Goal: Transaction & Acquisition: Purchase product/service

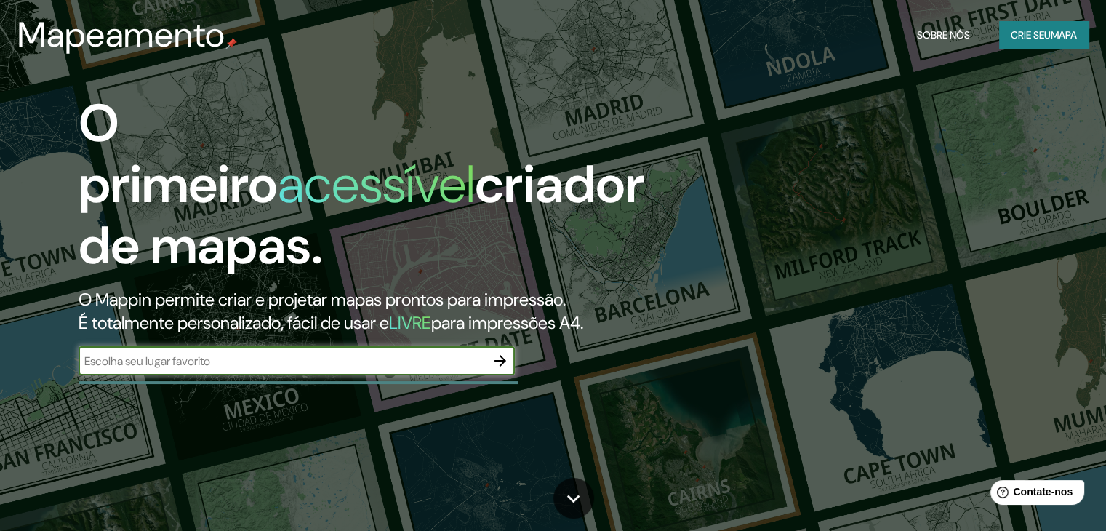
click at [279, 361] on input "text" at bounding box center [282, 361] width 407 height 17
type input "barra do bugres"
click at [504, 357] on icon "button" at bounding box center [499, 360] width 17 height 17
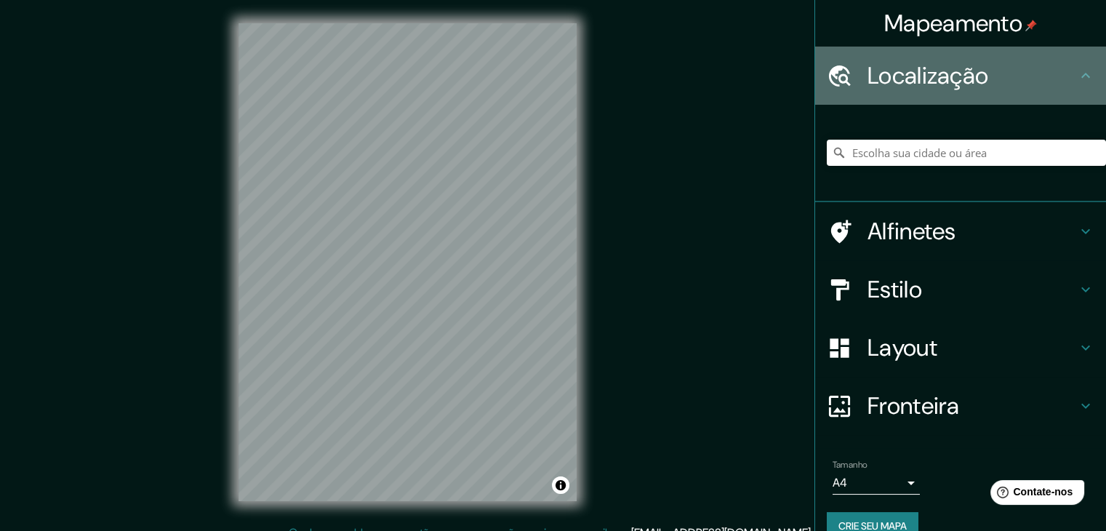
click at [1008, 81] on h4 "Localização" at bounding box center [971, 75] width 209 height 29
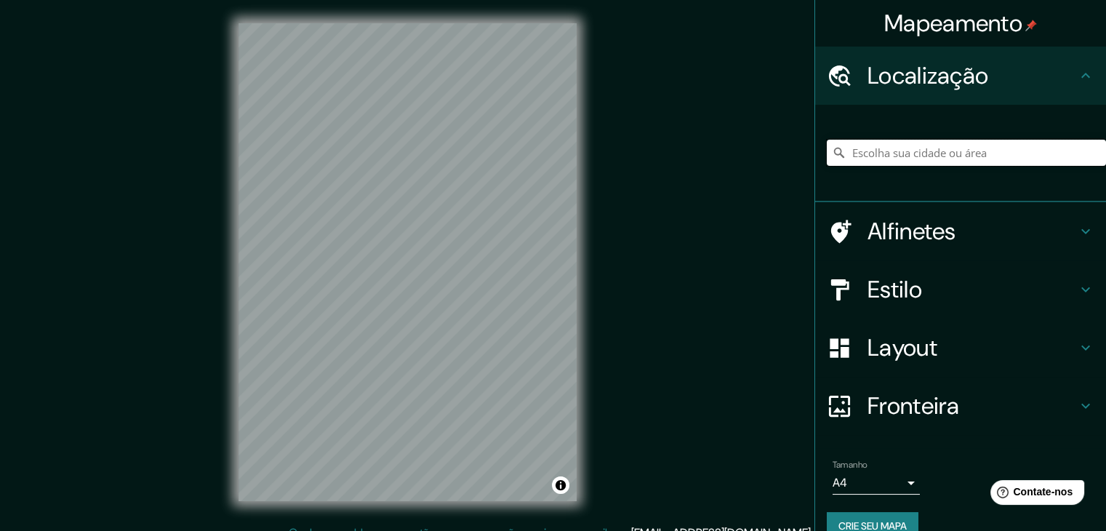
click at [979, 150] on input "Escolha sua cidade ou área" at bounding box center [966, 153] width 279 height 26
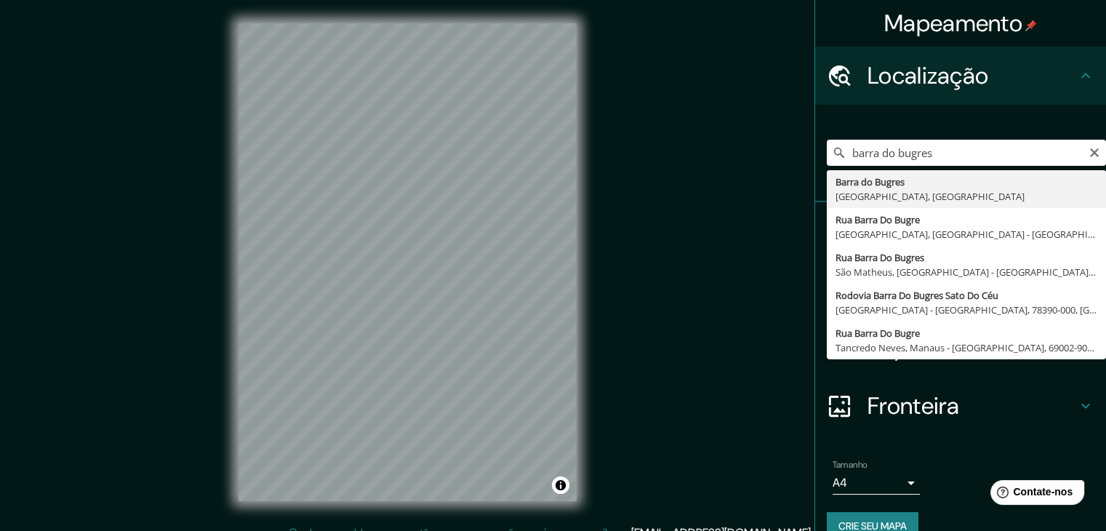
type input "[GEOGRAPHIC_DATA], [GEOGRAPHIC_DATA], [GEOGRAPHIC_DATA]"
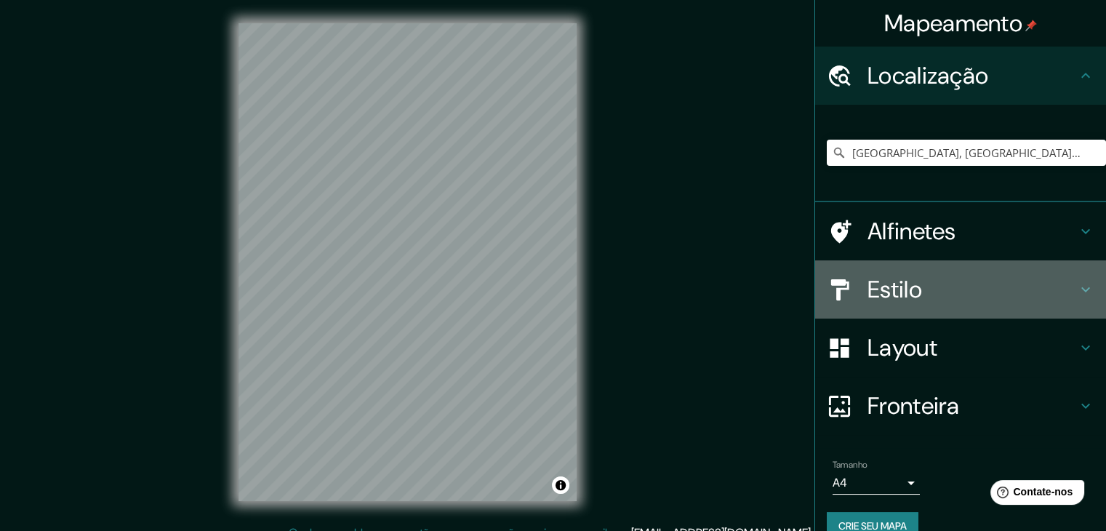
click at [996, 289] on h4 "Estilo" at bounding box center [971, 289] width 209 height 29
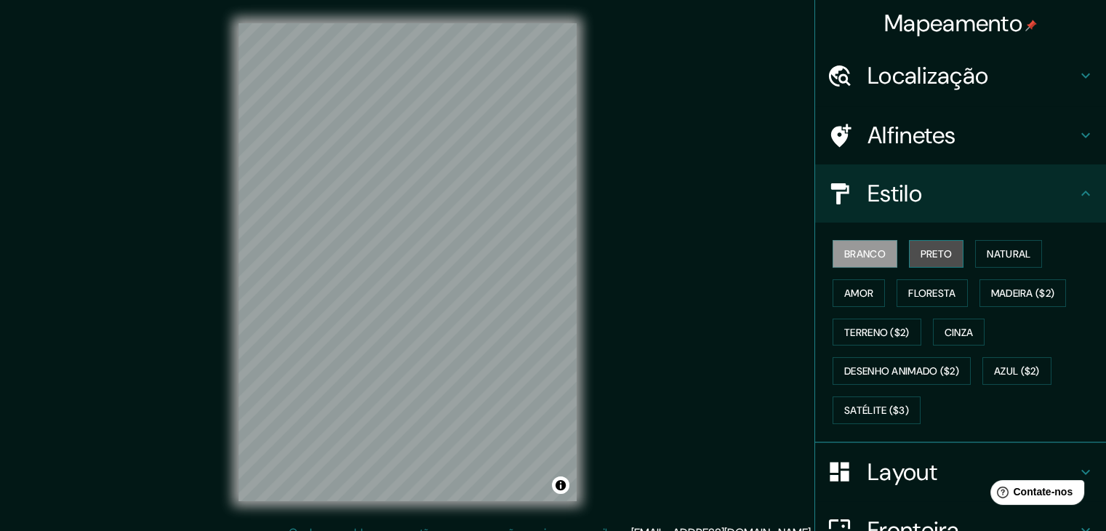
click at [939, 258] on font "Preto" at bounding box center [936, 253] width 32 height 13
click at [1015, 61] on h4 "Localização" at bounding box center [971, 75] width 209 height 29
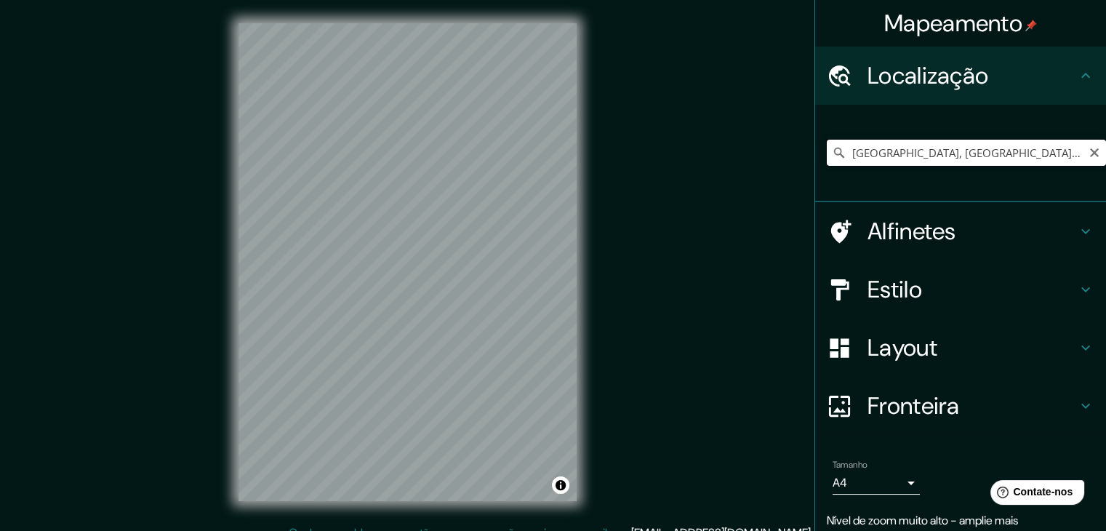
click at [1038, 152] on input "[GEOGRAPHIC_DATA], [GEOGRAPHIC_DATA], [GEOGRAPHIC_DATA]" at bounding box center [966, 153] width 279 height 26
click at [1040, 152] on input "[GEOGRAPHIC_DATA], [GEOGRAPHIC_DATA], [GEOGRAPHIC_DATA]" at bounding box center [966, 153] width 279 height 26
click at [1088, 155] on icon "Claro" at bounding box center [1094, 153] width 12 height 12
click at [928, 149] on input "Escolha sua cidade ou área" at bounding box center [966, 153] width 279 height 26
click at [1013, 285] on h4 "Estilo" at bounding box center [971, 289] width 209 height 29
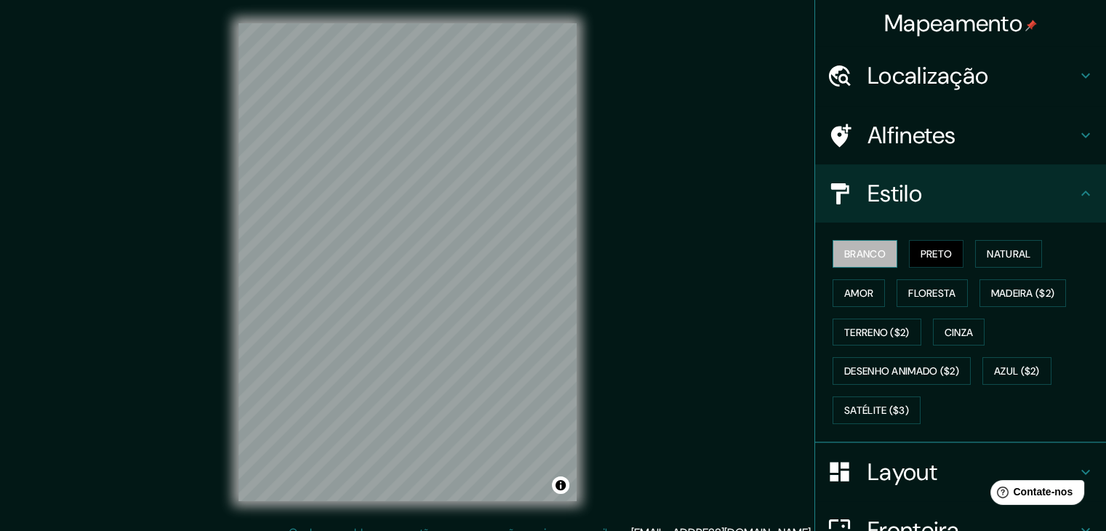
click at [861, 254] on font "Branco" at bounding box center [864, 253] width 41 height 13
click at [888, 332] on font "Terreno ($2)" at bounding box center [876, 332] width 65 height 13
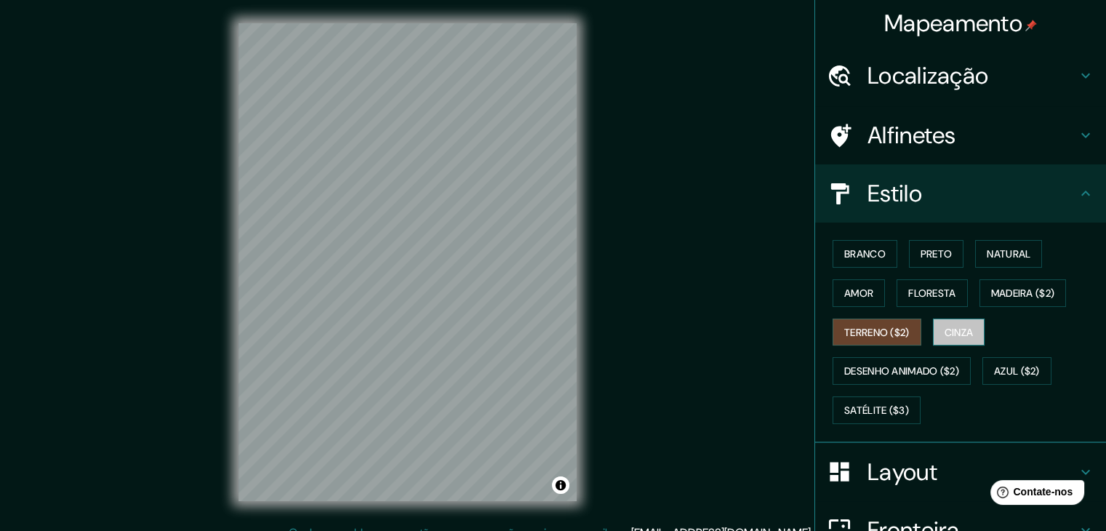
click at [944, 335] on font "Cinza" at bounding box center [958, 332] width 29 height 13
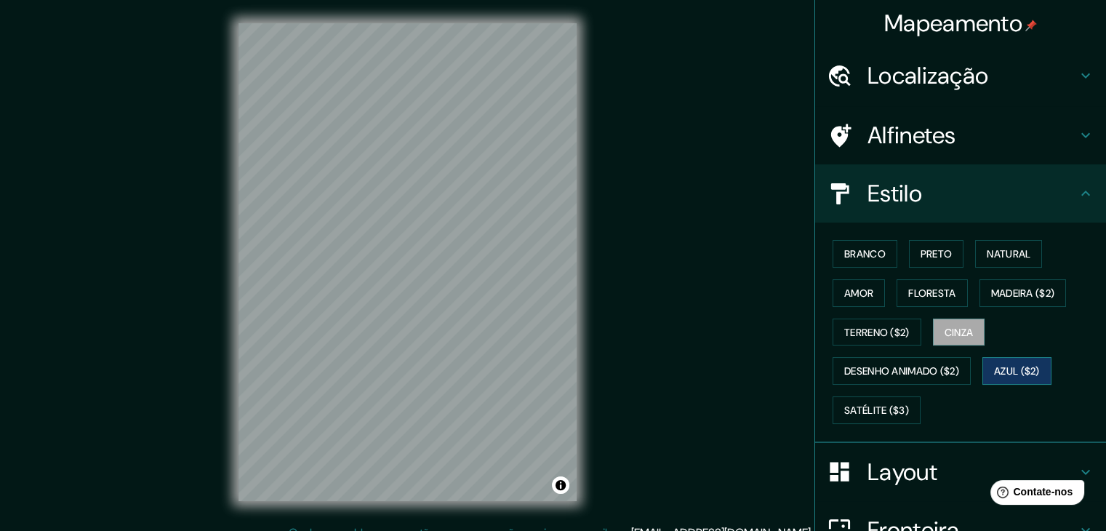
click at [1003, 367] on font "Azul ($2)" at bounding box center [1017, 371] width 46 height 13
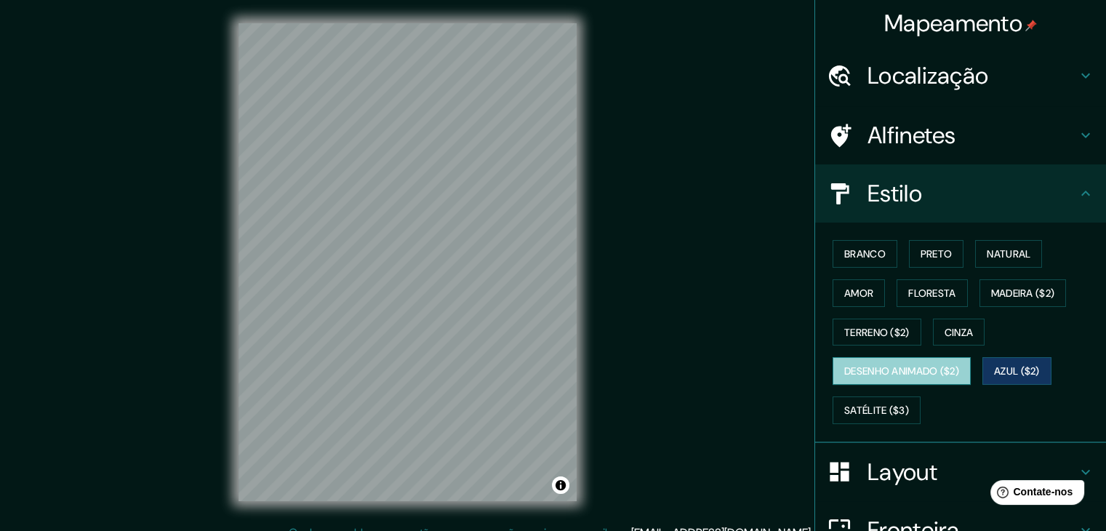
click at [940, 373] on font "Desenho animado ($2)" at bounding box center [901, 371] width 115 height 13
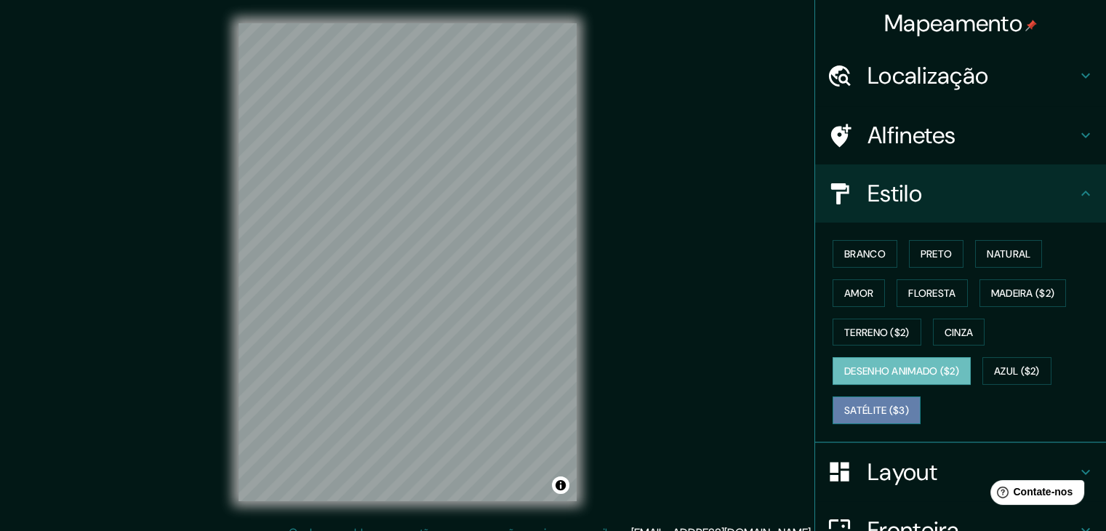
click at [883, 406] on font "Satélite ($3)" at bounding box center [876, 409] width 65 height 13
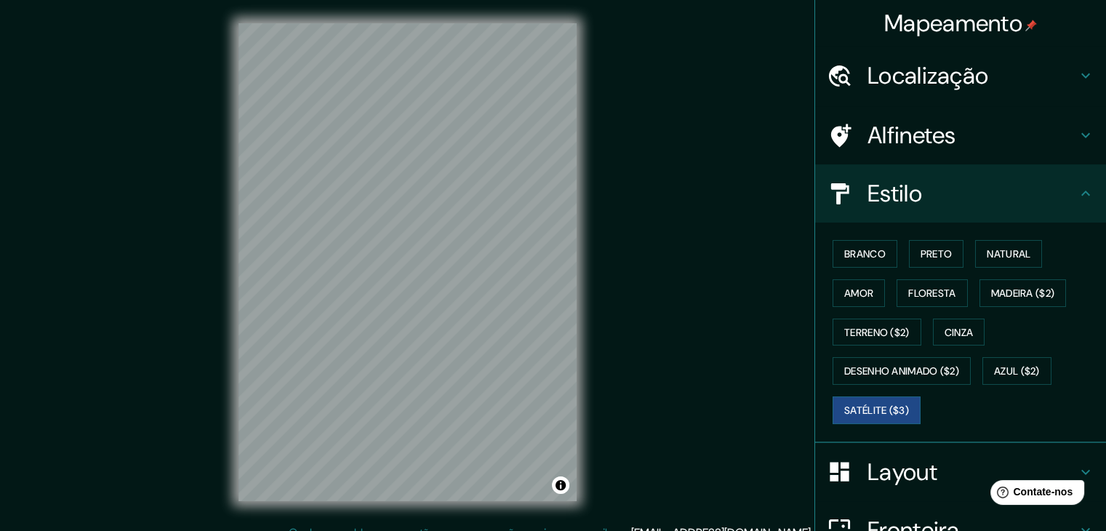
scroll to position [17, 0]
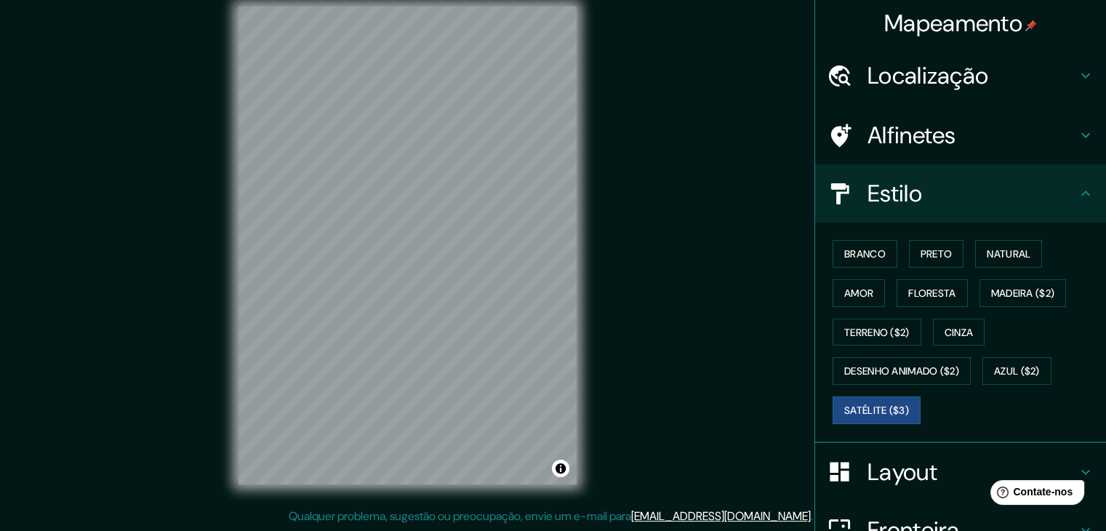
click at [902, 91] on div "Localização" at bounding box center [960, 76] width 291 height 58
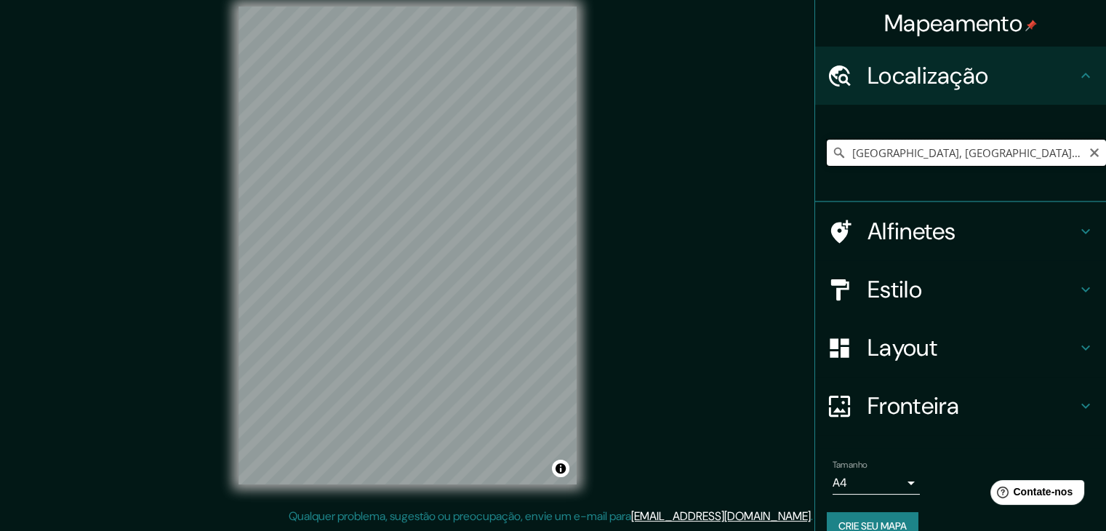
click at [912, 159] on input "[GEOGRAPHIC_DATA], [GEOGRAPHIC_DATA], [GEOGRAPHIC_DATA]" at bounding box center [966, 153] width 279 height 26
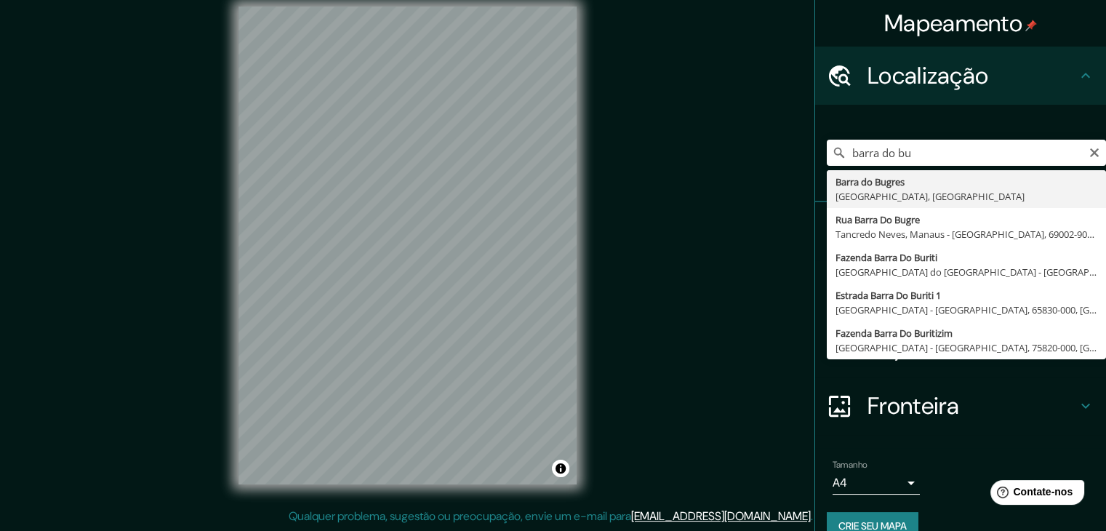
type input "[GEOGRAPHIC_DATA], [GEOGRAPHIC_DATA], [GEOGRAPHIC_DATA]"
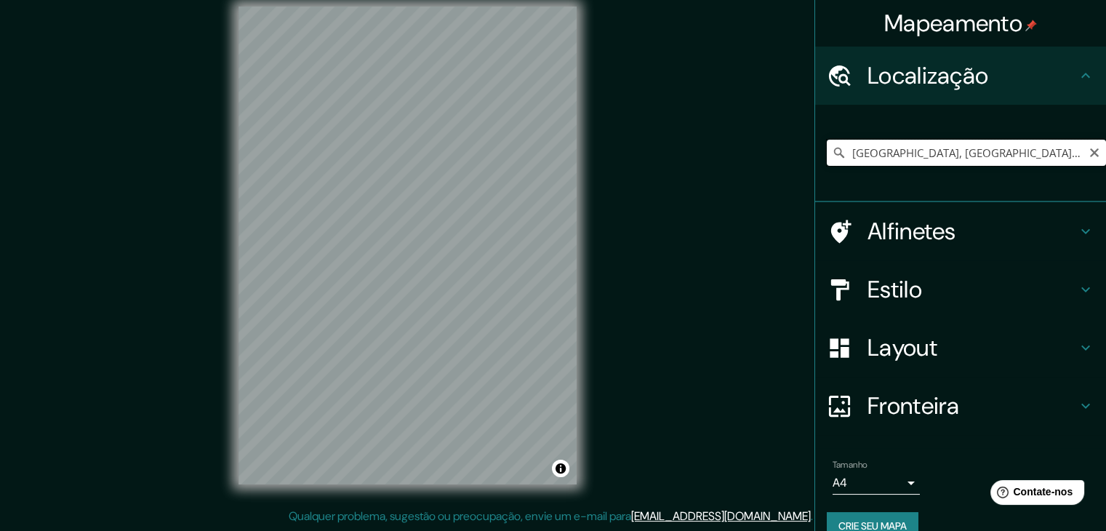
click at [1075, 152] on input "[GEOGRAPHIC_DATA], [GEOGRAPHIC_DATA], [GEOGRAPHIC_DATA]" at bounding box center [966, 153] width 279 height 26
click at [1090, 156] on icon "Claro" at bounding box center [1094, 152] width 9 height 9
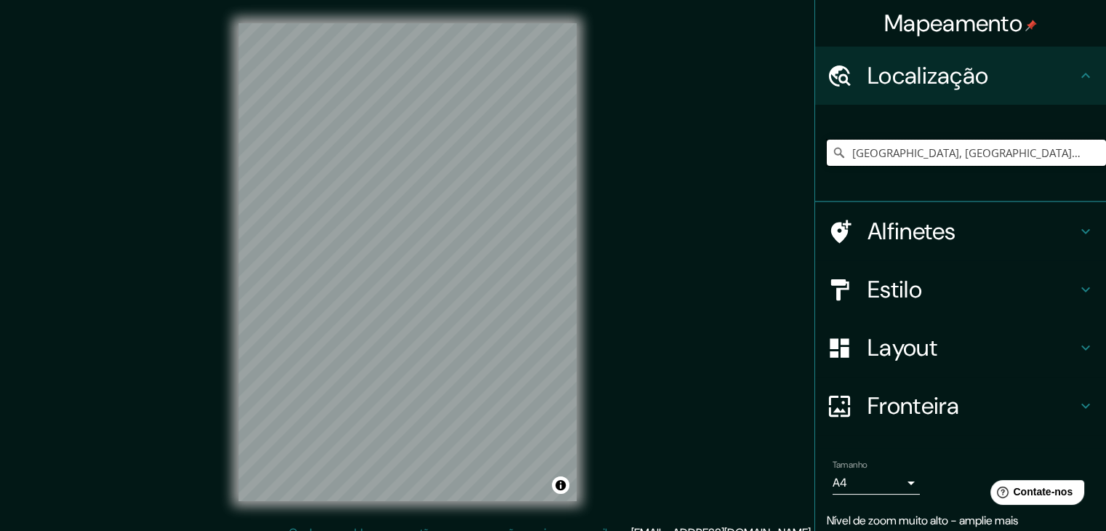
type input "[GEOGRAPHIC_DATA], [GEOGRAPHIC_DATA], [GEOGRAPHIC_DATA]"
